Goal: Task Accomplishment & Management: Use online tool/utility

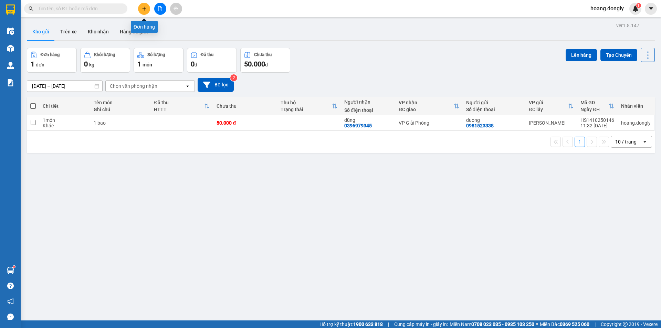
click at [143, 13] on button at bounding box center [144, 9] width 12 height 12
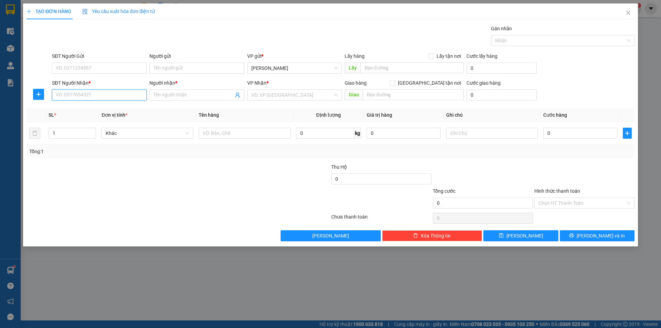
click at [125, 95] on input "SĐT Người Nhận *" at bounding box center [99, 95] width 95 height 11
type input "0971895078"
click at [214, 93] on input "Người nhận *" at bounding box center [194, 95] width 80 height 8
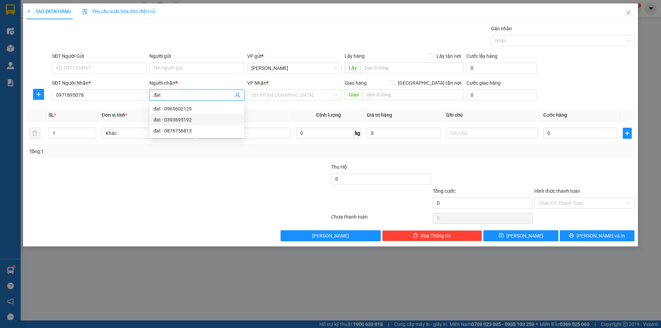
type input "đat"
click at [246, 194] on div at bounding box center [280, 199] width 102 height 24
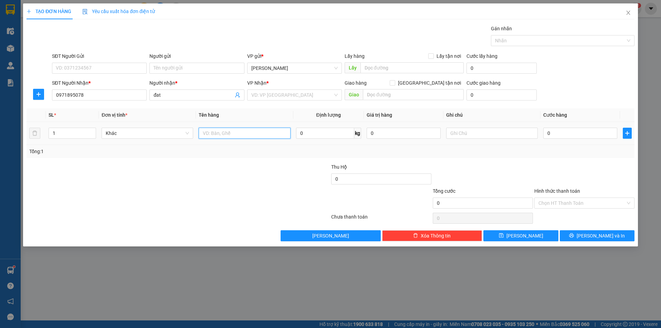
click at [249, 137] on input "text" at bounding box center [245, 133] width 92 height 11
type input "1 bao 1 xôp"
click at [254, 155] on div "Tổng: 1" at bounding box center [331, 151] width 608 height 13
click at [553, 133] on input "0" at bounding box center [580, 133] width 74 height 11
click at [544, 134] on input "0" at bounding box center [580, 133] width 74 height 11
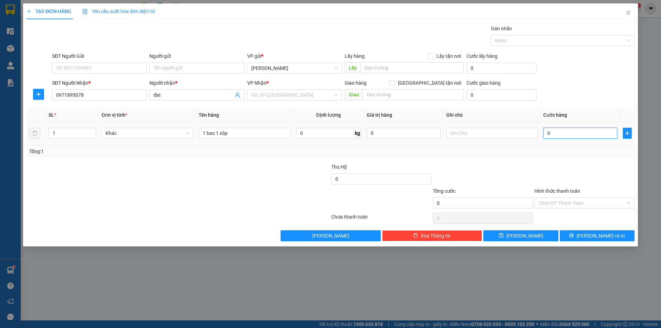
type input "10"
type input "100"
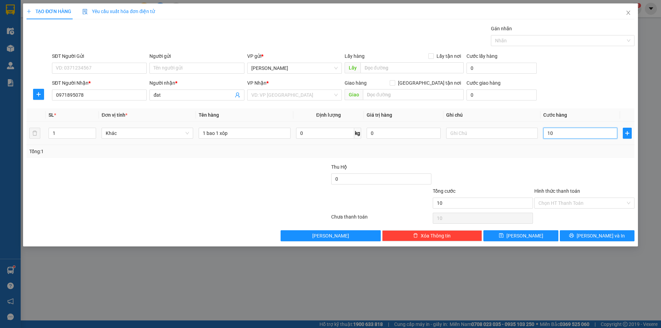
type input "100"
click at [559, 165] on div at bounding box center [585, 175] width 102 height 24
type input "100.000"
click at [573, 203] on input "Hình thức thanh toán" at bounding box center [582, 203] width 87 height 10
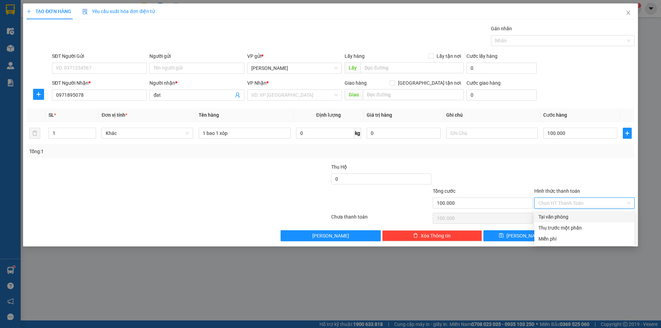
click at [573, 217] on div "Tại văn phòng" at bounding box center [585, 217] width 92 height 8
type input "0"
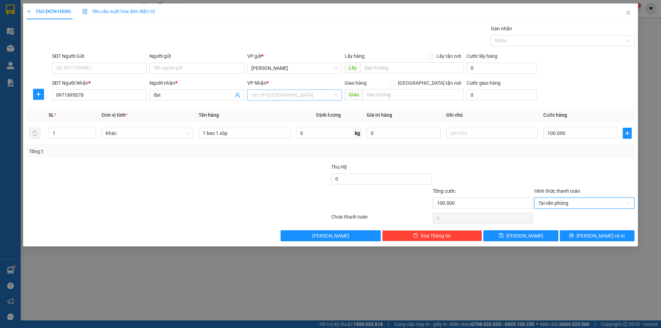
click at [322, 93] on input "search" at bounding box center [292, 95] width 82 height 10
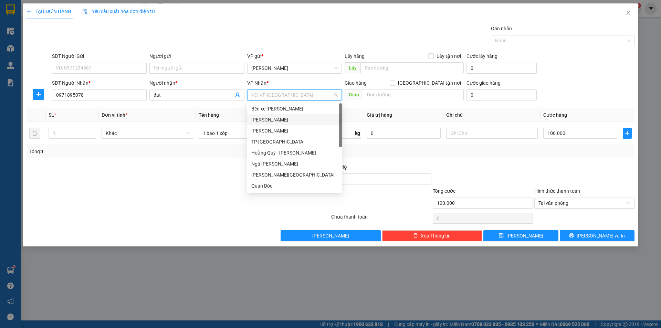
click at [319, 120] on div "[PERSON_NAME]" at bounding box center [294, 120] width 86 height 8
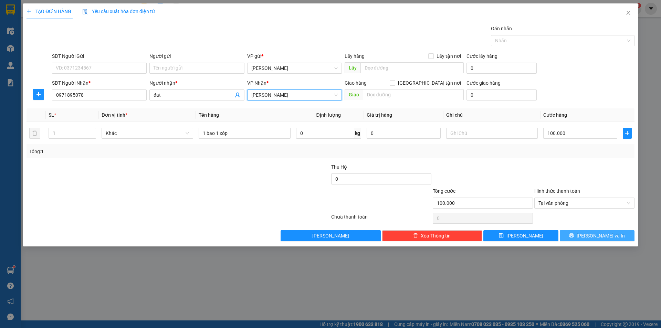
click at [591, 237] on button "[PERSON_NAME] và In" at bounding box center [597, 235] width 75 height 11
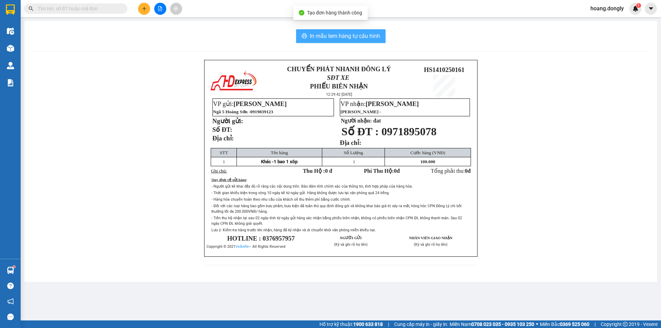
click at [355, 35] on span "In mẫu tem hàng tự cấu hình" at bounding box center [345, 36] width 70 height 9
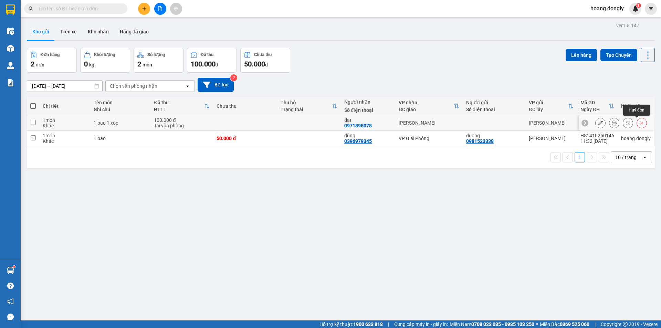
click at [639, 124] on icon at bounding box center [641, 123] width 5 height 5
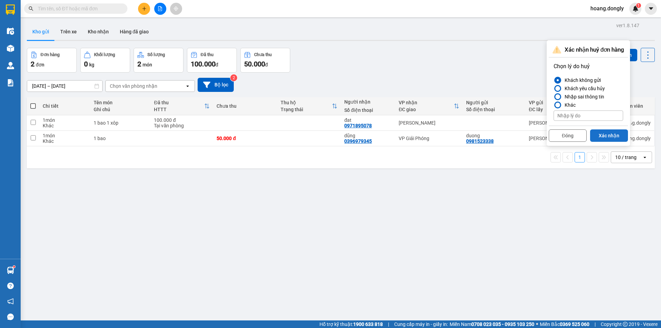
click at [610, 134] on button "Xác nhận" at bounding box center [609, 135] width 38 height 12
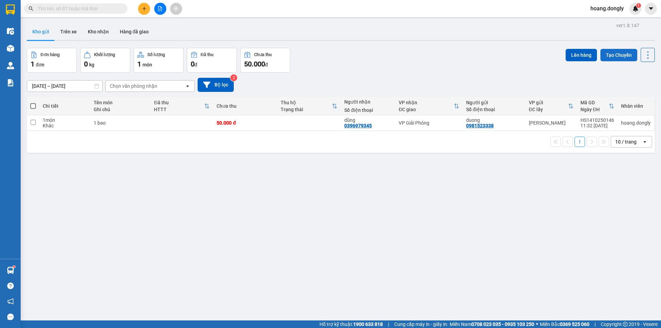
click at [612, 53] on button "Tạo Chuyến" at bounding box center [618, 55] width 37 height 12
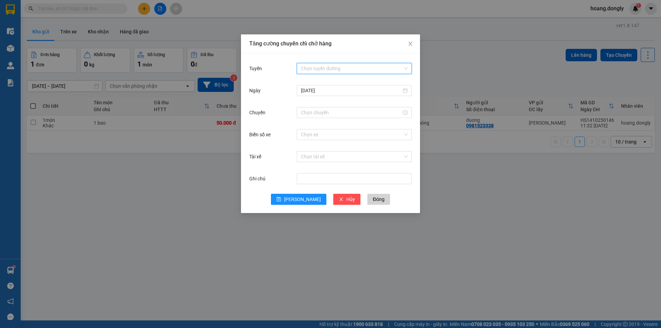
click at [354, 66] on input "Tuyến" at bounding box center [352, 68] width 102 height 10
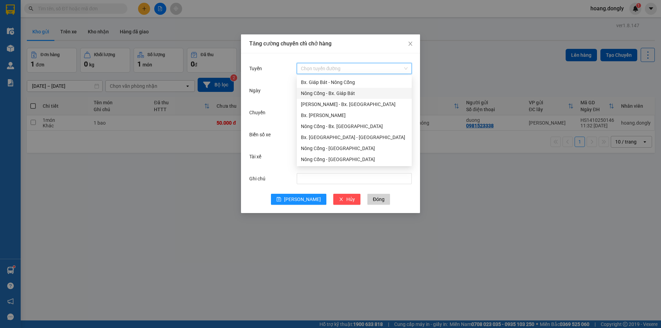
click at [336, 94] on div "Nông Cống - Bx. Giáp Bát" at bounding box center [354, 94] width 107 height 8
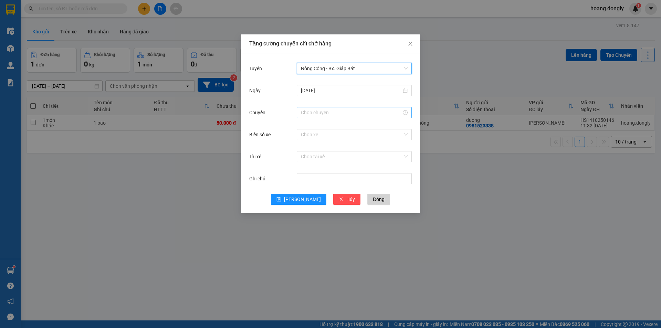
click at [320, 111] on input "Chuyến" at bounding box center [351, 113] width 101 height 8
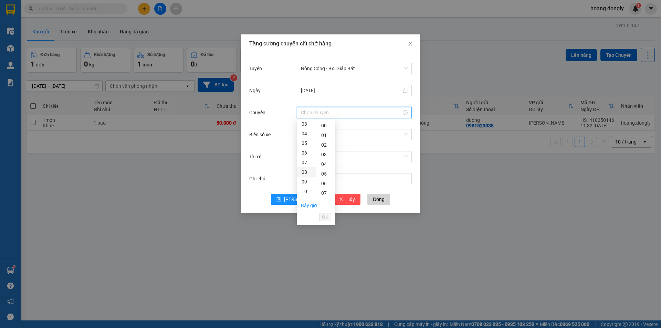
scroll to position [103, 0]
click at [302, 128] on div "11" at bounding box center [306, 129] width 19 height 10
click at [326, 169] on div "40" at bounding box center [325, 167] width 19 height 10
type input "11:40"
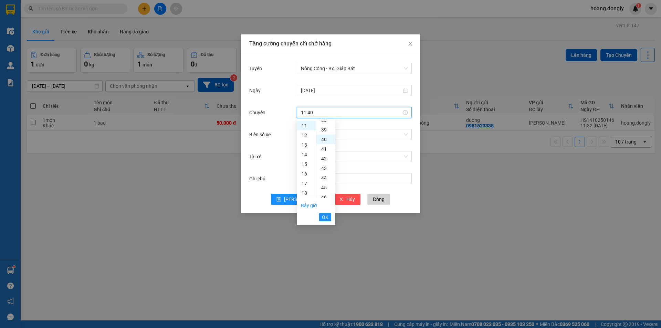
scroll to position [386, 0]
click at [325, 215] on span "OK" at bounding box center [325, 217] width 7 height 8
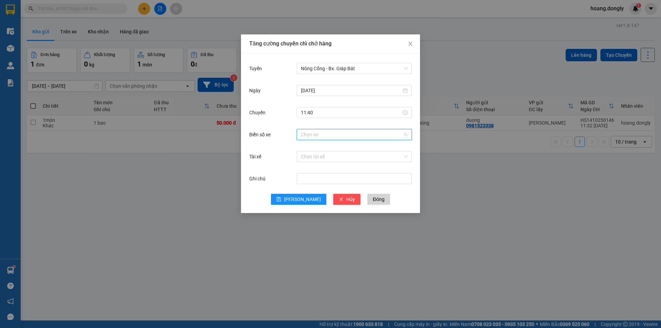
click at [312, 136] on input "Biển số xe" at bounding box center [352, 134] width 102 height 10
click at [337, 133] on input "Biển số xe" at bounding box center [352, 134] width 102 height 10
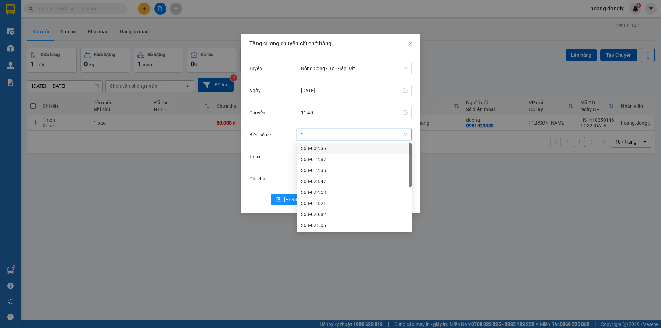
type input "20"
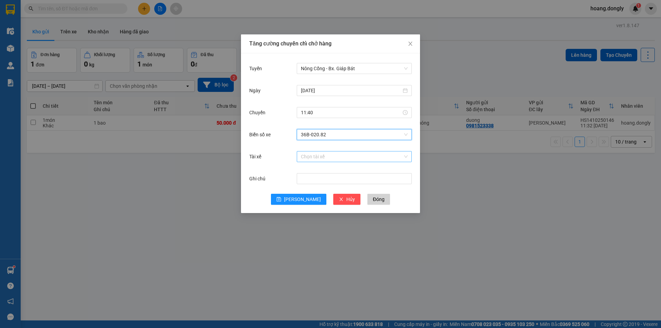
click at [319, 155] on input "Tài xế" at bounding box center [352, 157] width 102 height 10
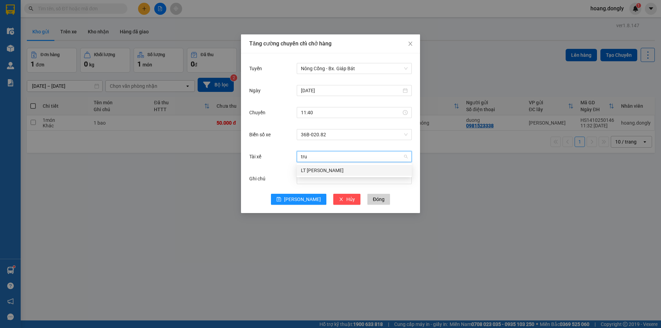
type input "trư"
click at [318, 169] on div "LT [PERSON_NAME]" at bounding box center [354, 171] width 107 height 8
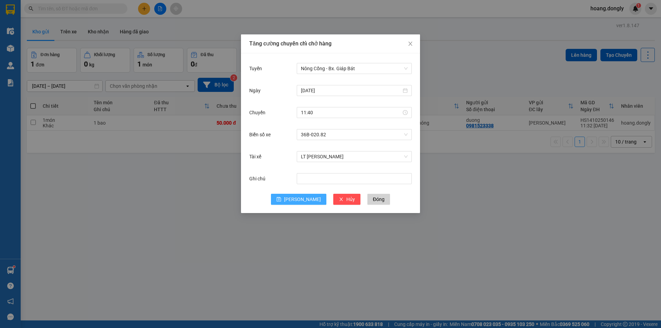
click at [281, 200] on icon "save" at bounding box center [279, 199] width 4 height 4
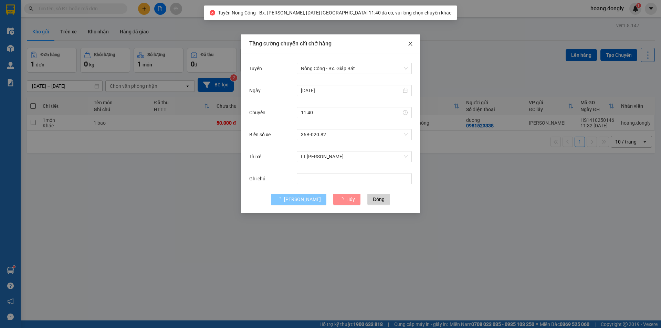
click at [412, 42] on icon "close" at bounding box center [411, 44] width 6 height 6
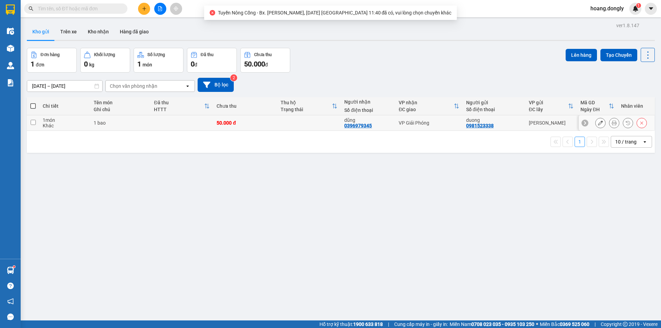
click at [250, 122] on div "50.000 đ" at bounding box center [245, 123] width 57 height 6
checkbox input "true"
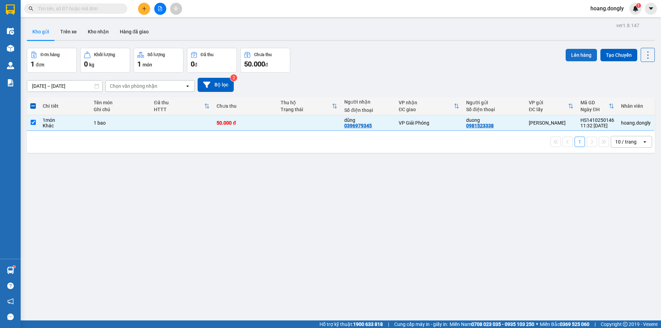
click at [575, 51] on button "Lên hàng" at bounding box center [581, 55] width 31 height 12
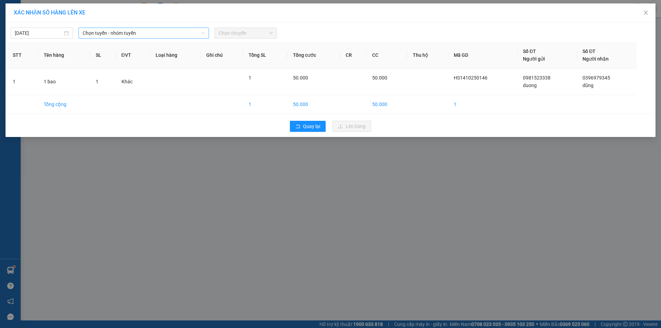
click at [169, 32] on span "Chọn tuyến - nhóm tuyến" at bounding box center [144, 33] width 122 height 10
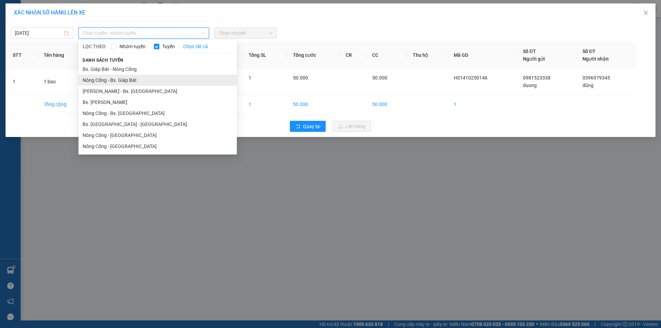
click at [137, 82] on li "Nông Cống - Bx. Giáp Bát" at bounding box center [158, 80] width 158 height 11
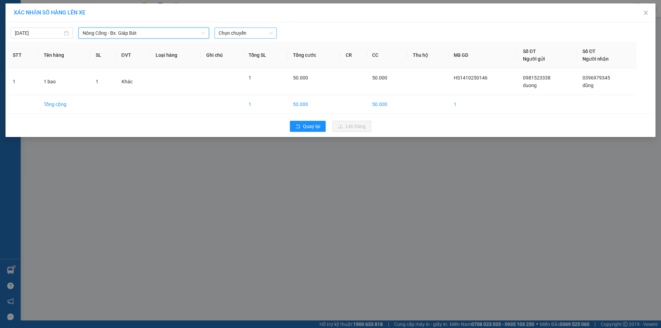
click at [257, 31] on span "Chọn chuyến" at bounding box center [246, 33] width 54 height 10
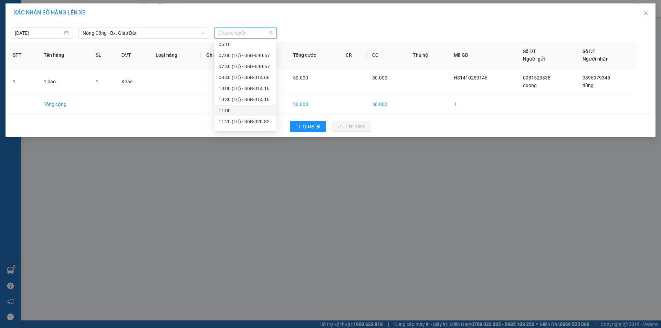
scroll to position [33, 0]
drag, startPoint x: 252, startPoint y: 112, endPoint x: 331, endPoint y: 125, distance: 79.7
click at [253, 112] on div "11:20 (TC) - 36B-020.82" at bounding box center [246, 113] width 54 height 8
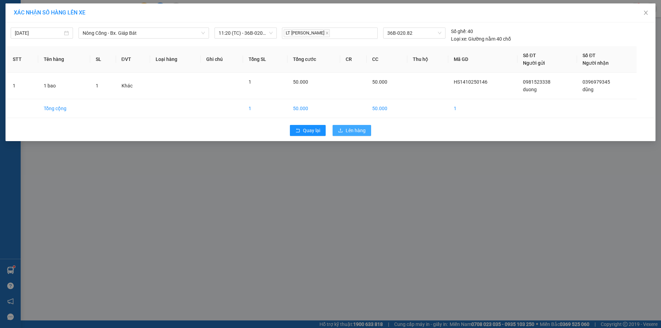
click at [355, 130] on span "Lên hàng" at bounding box center [356, 131] width 20 height 8
